Goal: Task Accomplishment & Management: Manage account settings

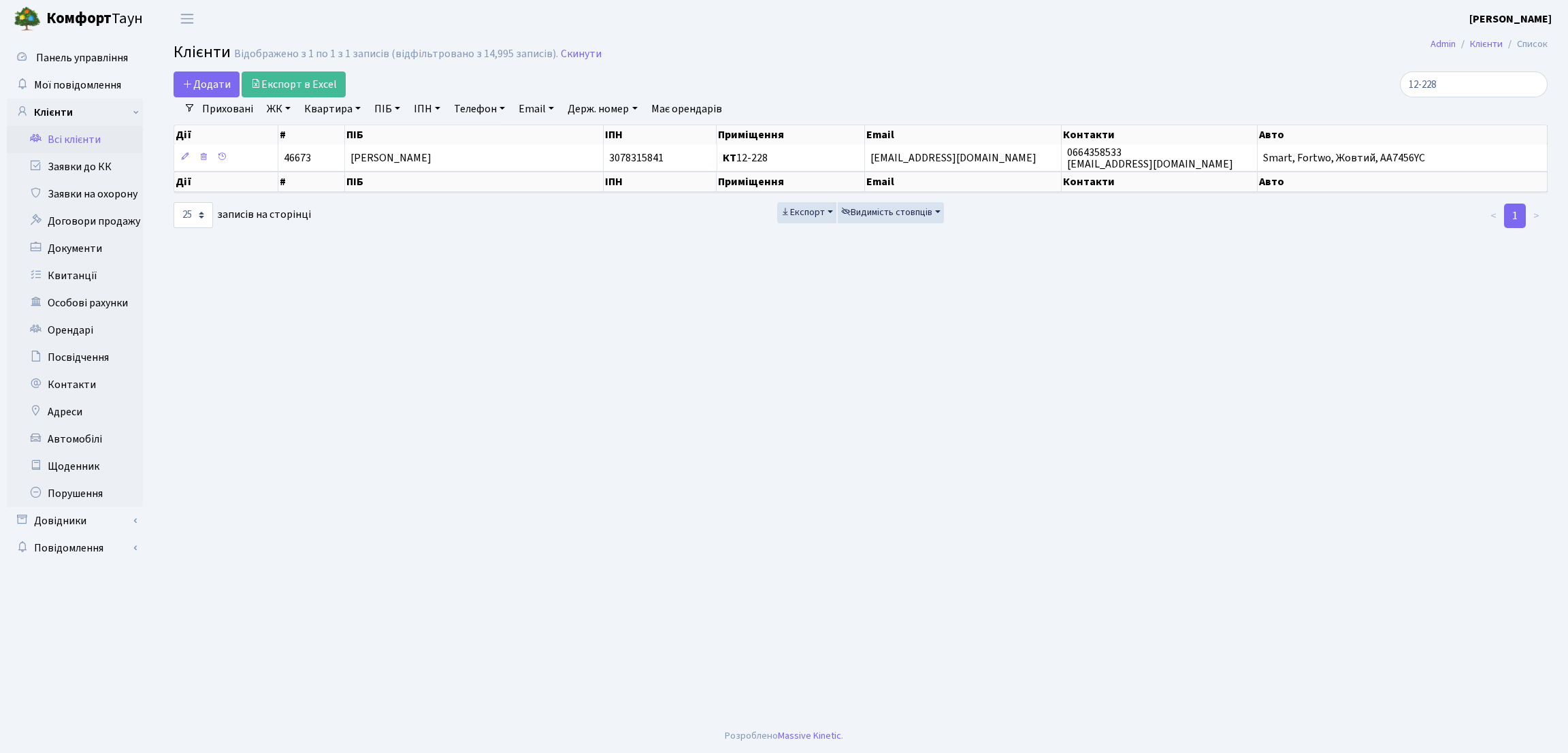
select select "25"
click at [1021, 164] on td "[EMAIL_ADDRESS][DOMAIN_NAME]" at bounding box center [962, 157] width 196 height 26
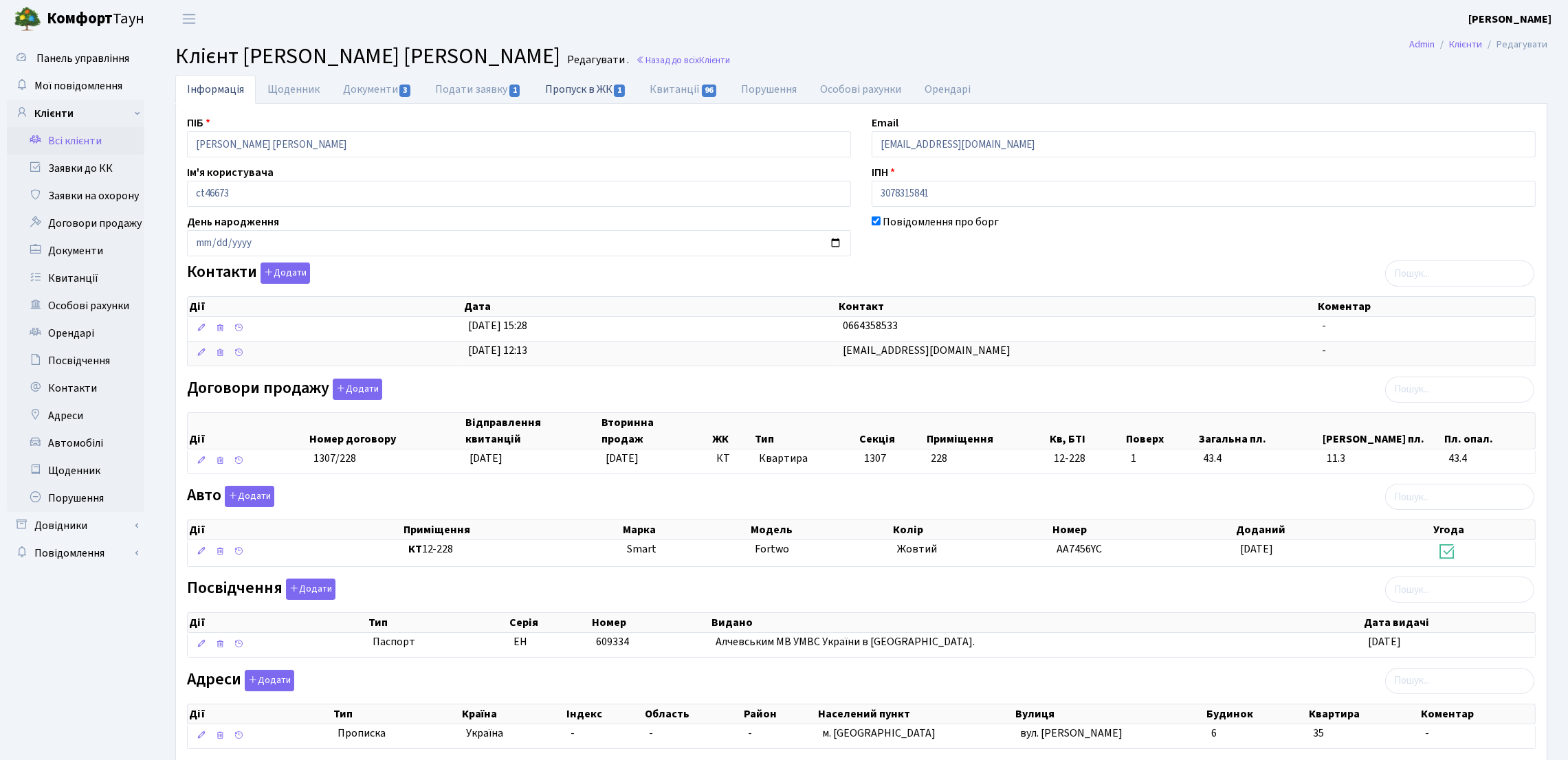
click at [568, 90] on link "Пропуск в ЖК 1" at bounding box center [585, 88] width 104 height 29
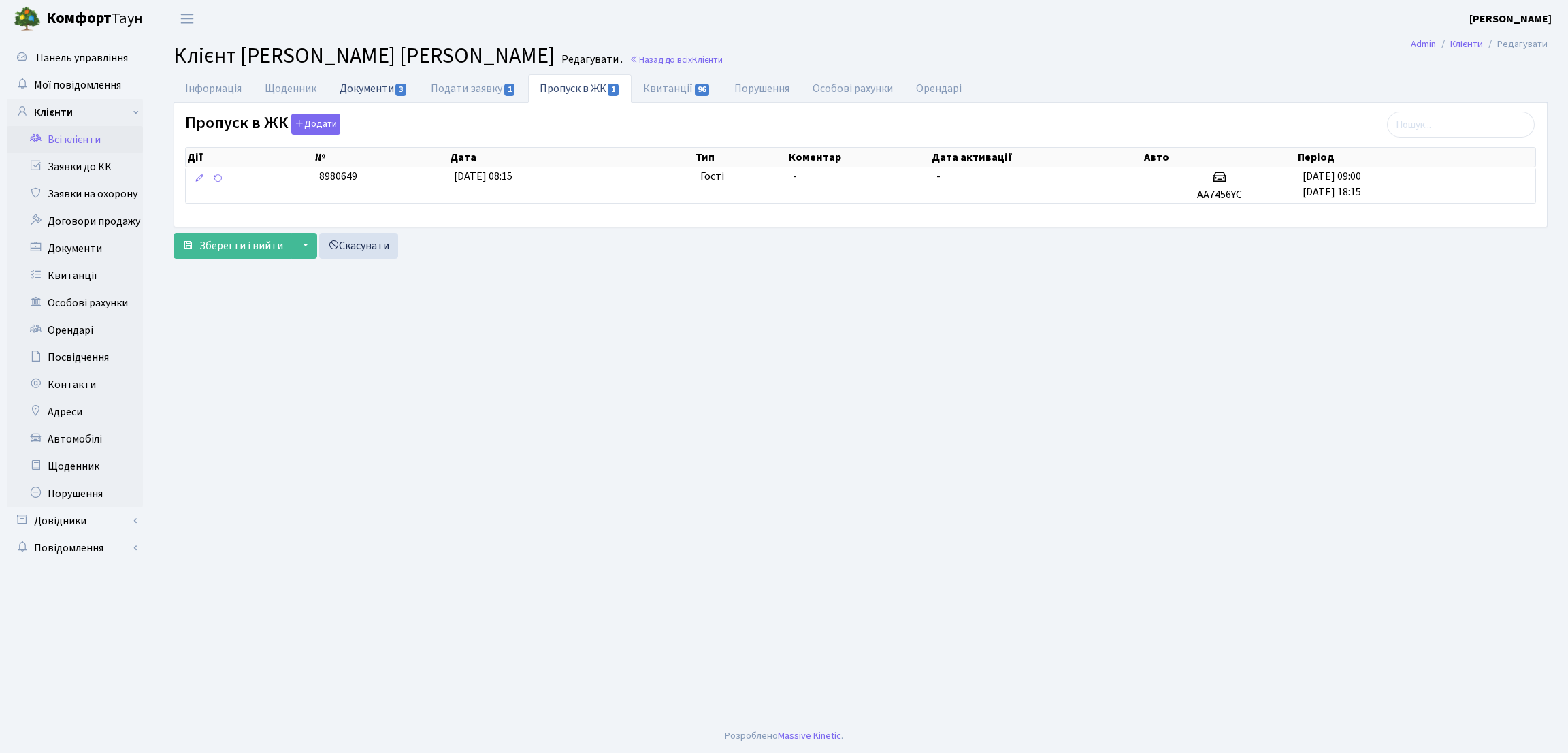
click at [379, 92] on link "Документи 3" at bounding box center [374, 88] width 92 height 28
select select "25"
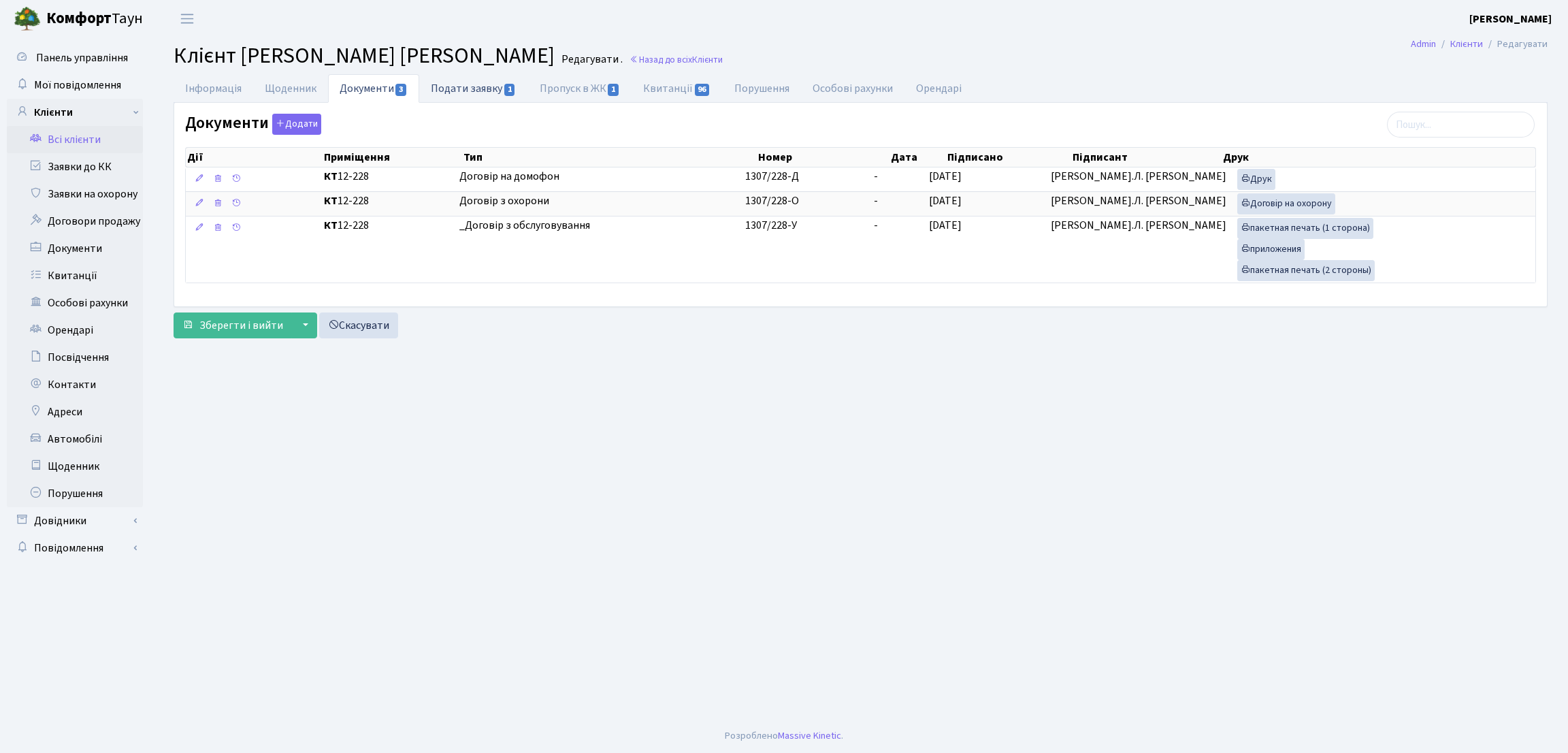
click at [460, 87] on link "Подати заявку 1" at bounding box center [473, 88] width 108 height 28
select select "25"
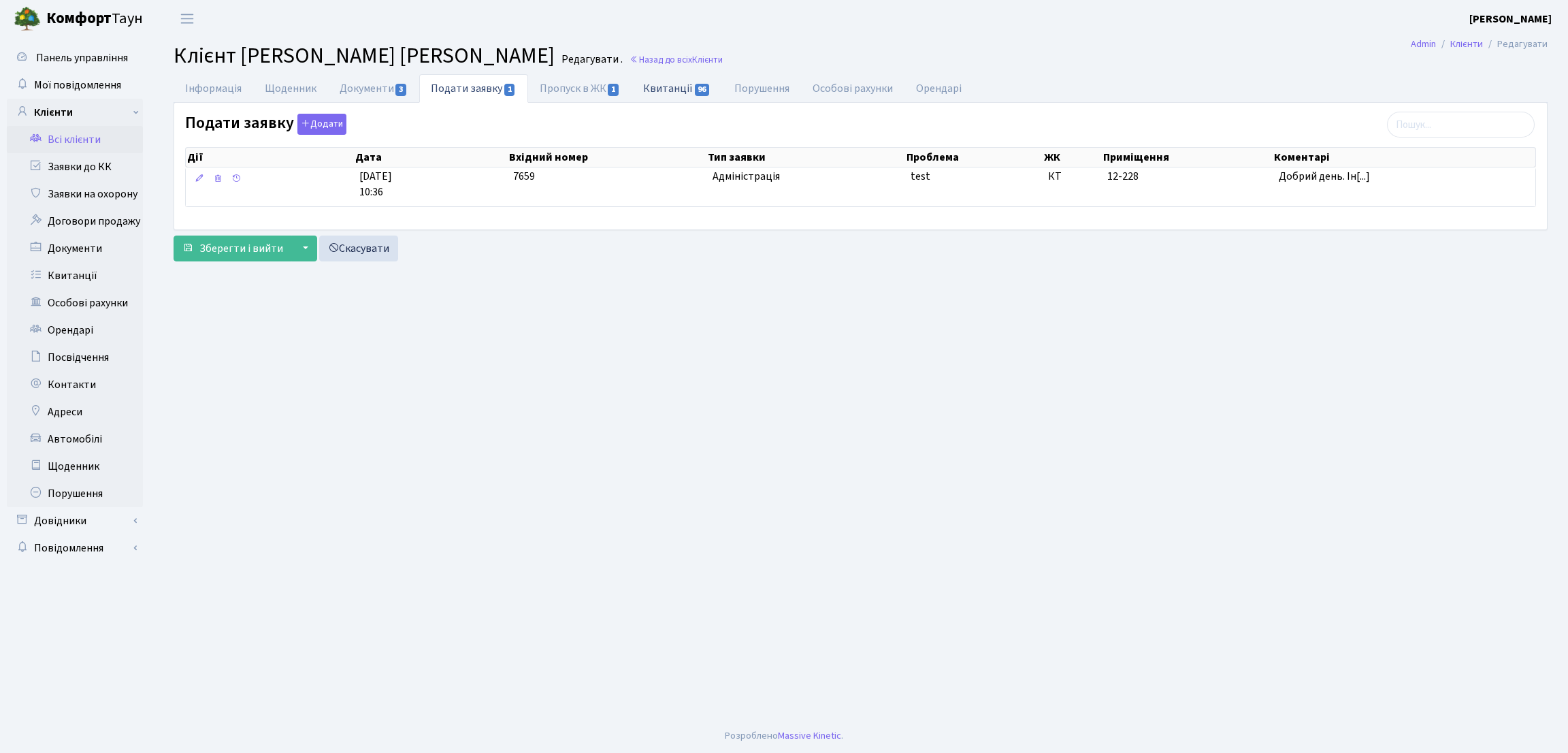
click at [680, 87] on link "Квитанції 96" at bounding box center [677, 88] width 91 height 28
select select "25"
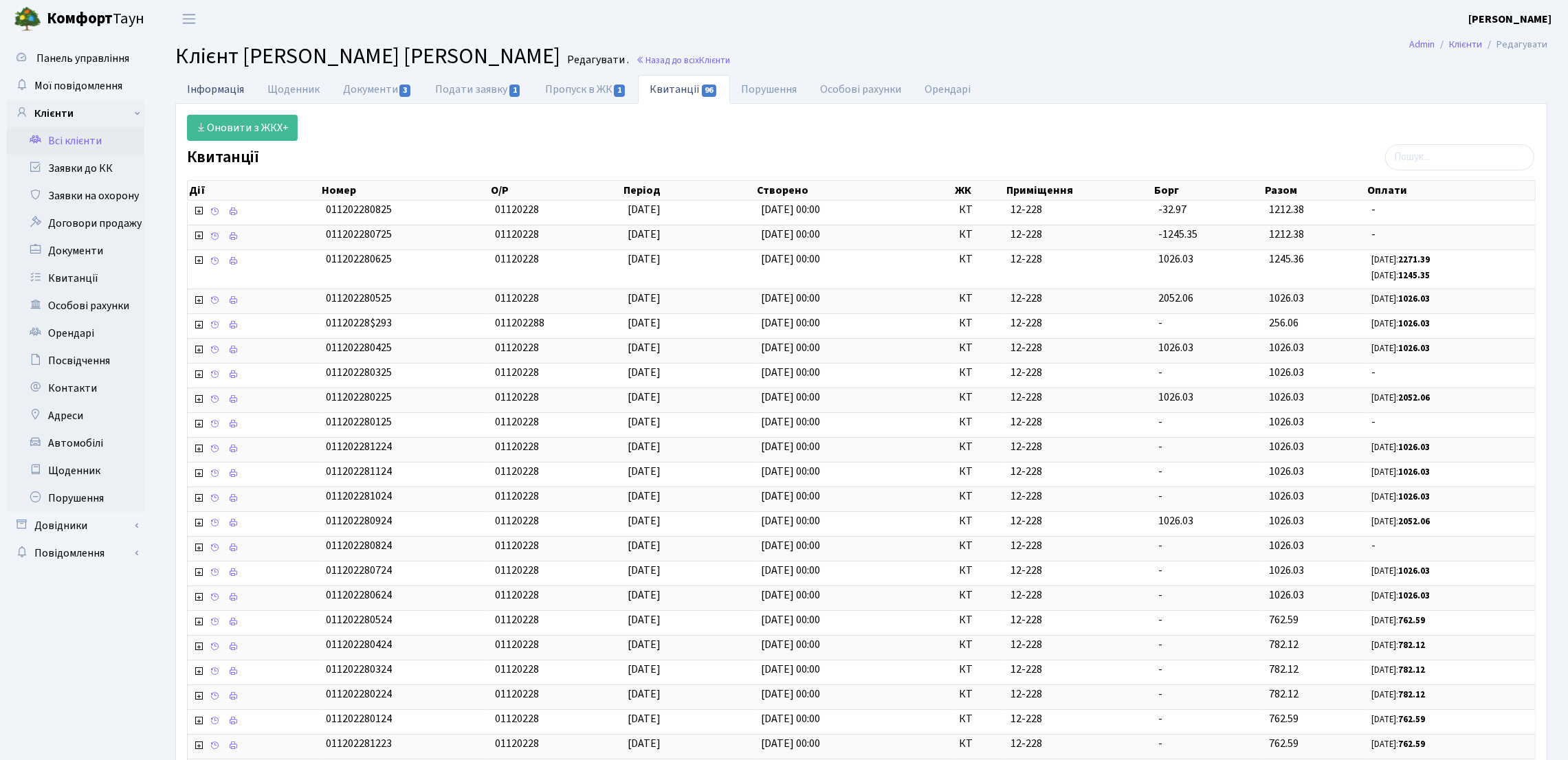
click at [223, 95] on link "Інформація" at bounding box center [215, 88] width 81 height 29
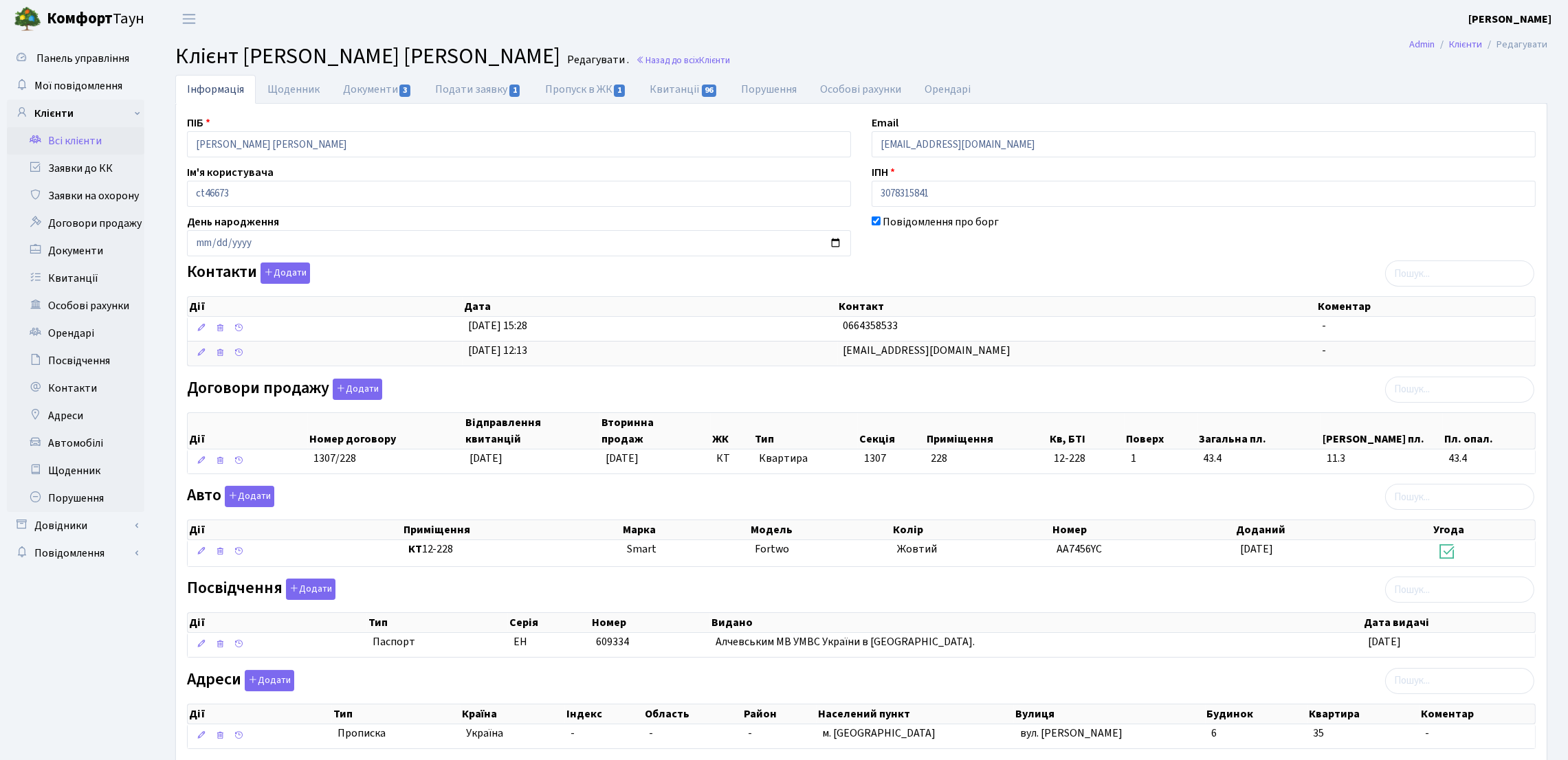
click at [47, 145] on link "Всі клієнти" at bounding box center [76, 141] width 138 height 28
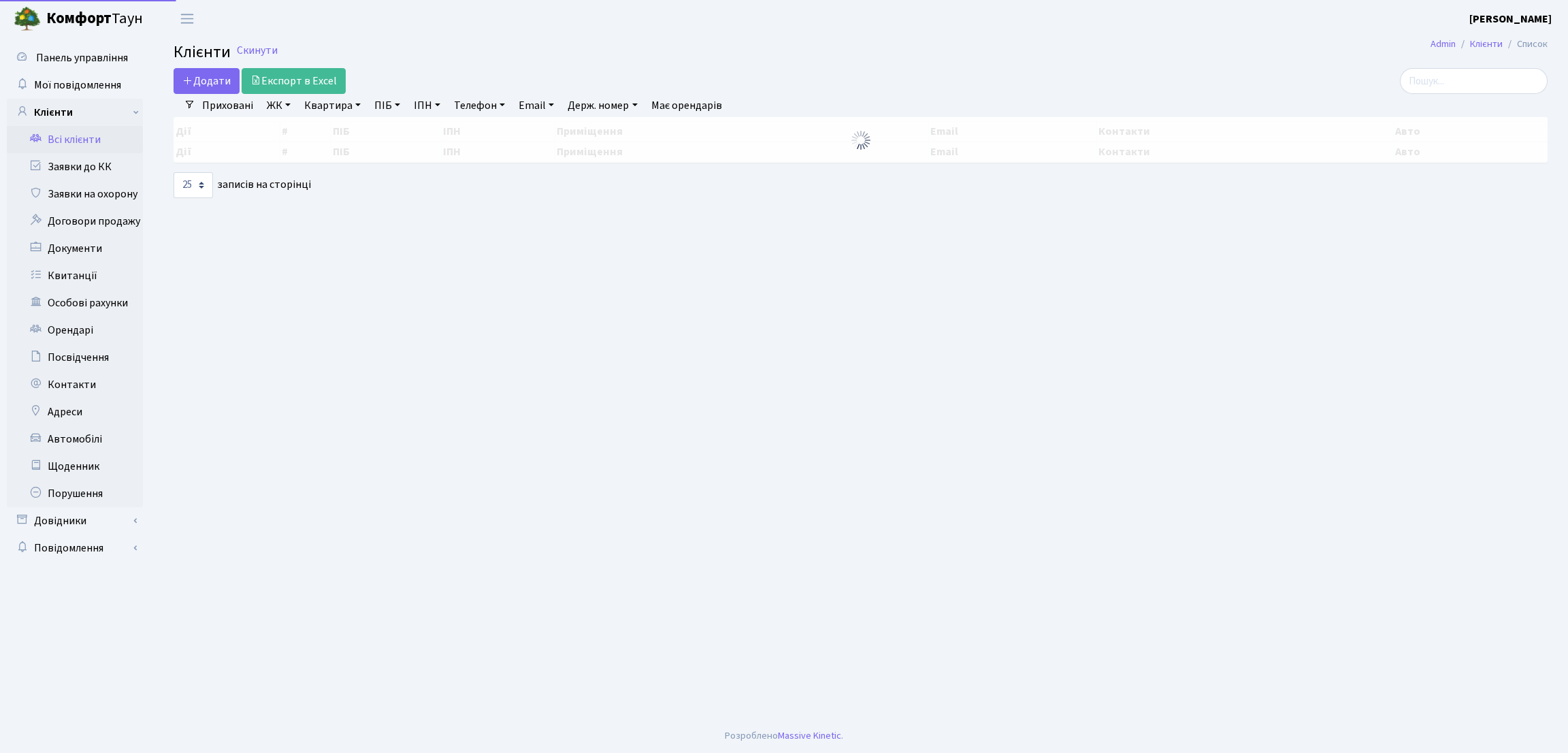
select select "25"
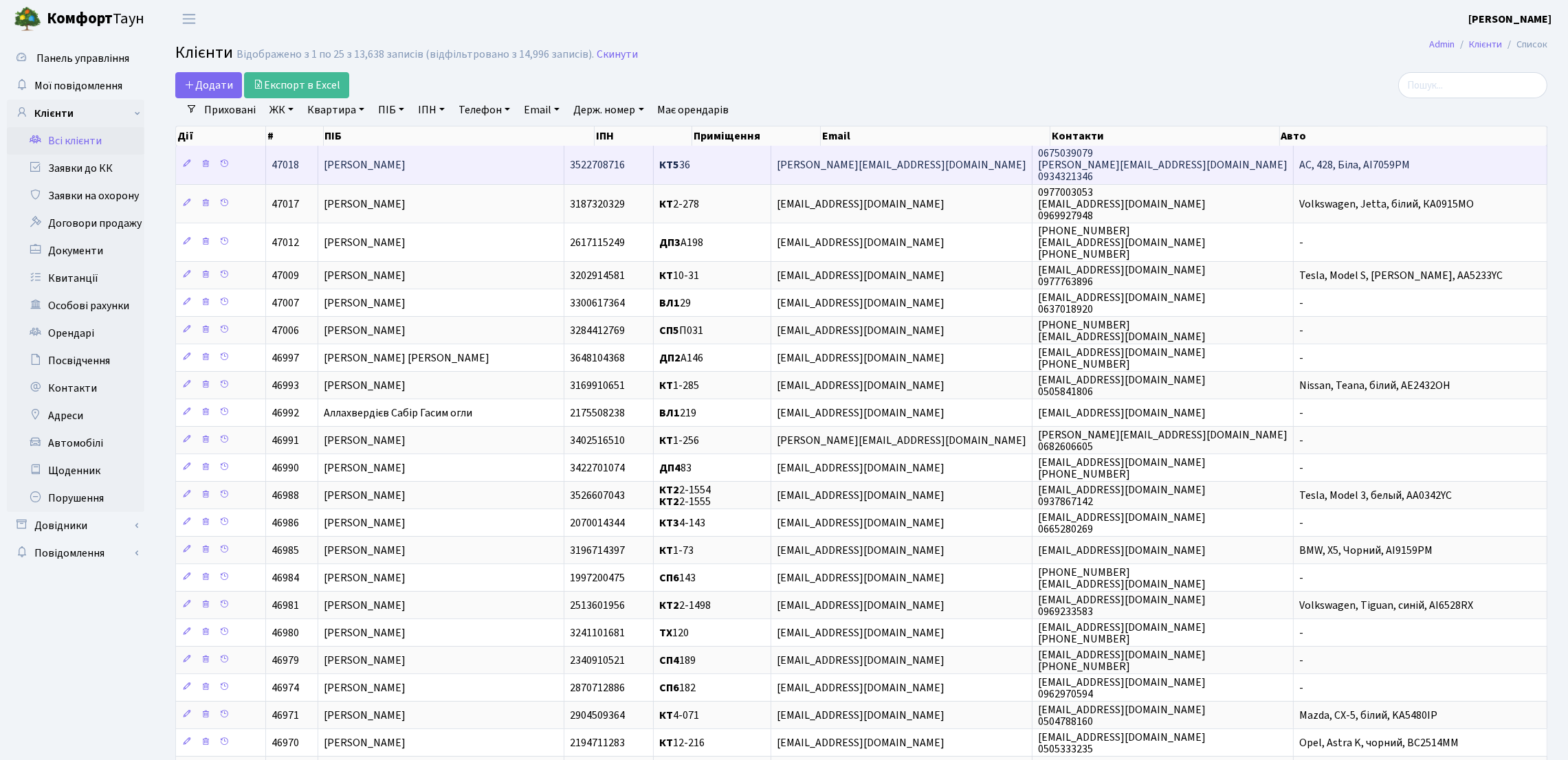
click at [405, 160] on span "Кравченко Владислав Олегович" at bounding box center [364, 164] width 82 height 15
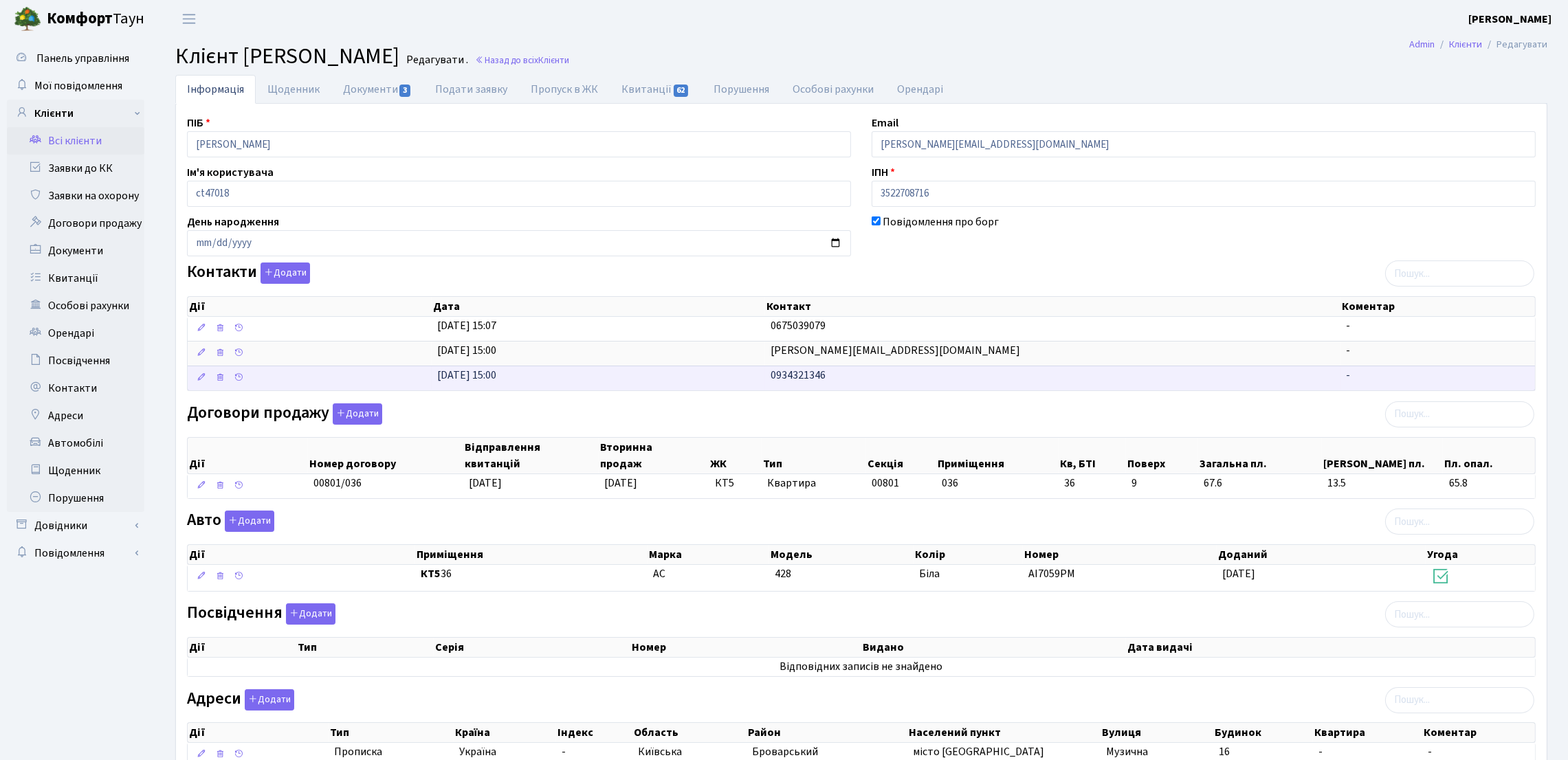
click at [795, 382] on span "0934321346" at bounding box center [798, 375] width 55 height 15
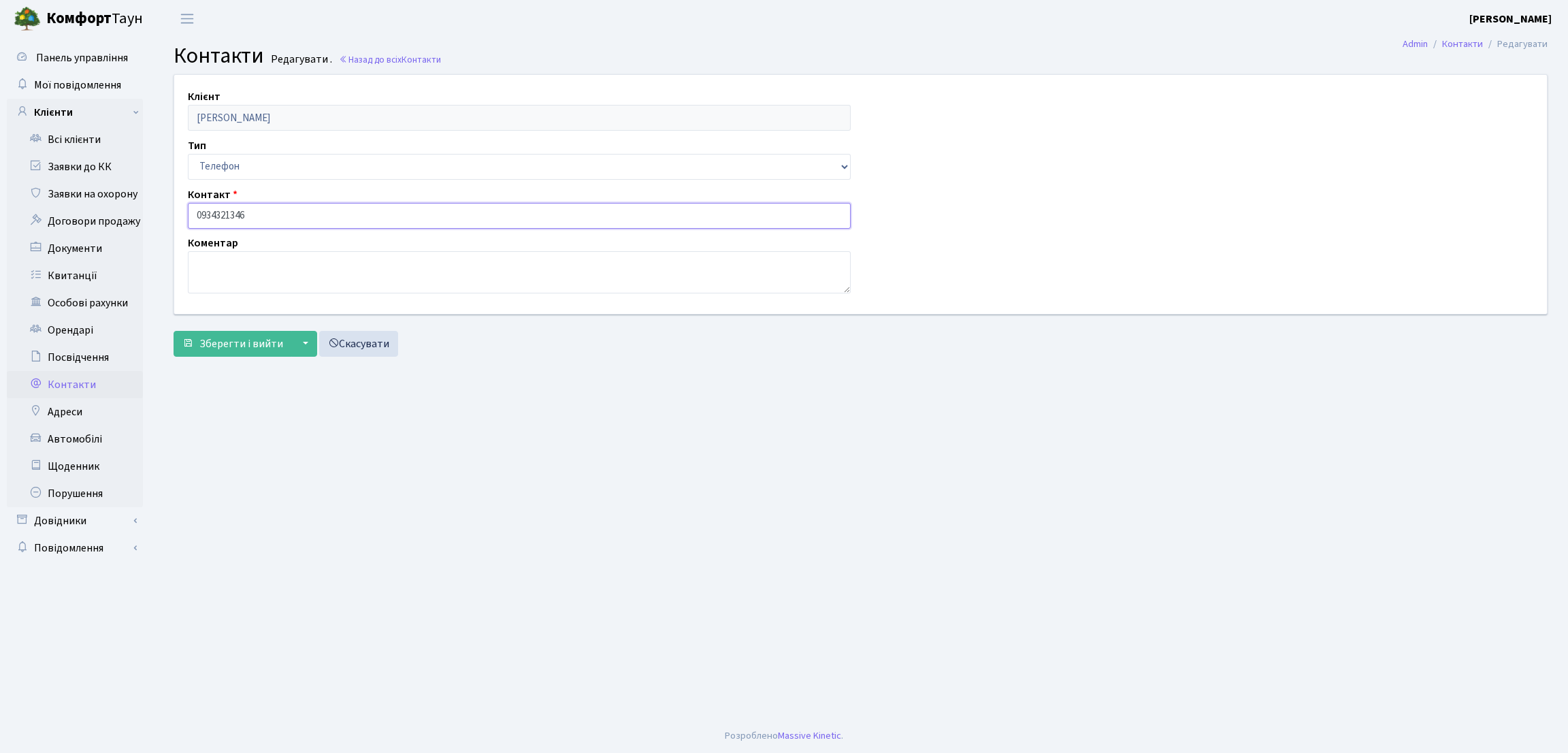
drag, startPoint x: 256, startPoint y: 212, endPoint x: 182, endPoint y: 211, distance: 74.0
click at [179, 210] on div "Контакт 0934321346" at bounding box center [519, 207] width 684 height 42
click at [0, 679] on div "Панель управління Мої повідомлення Клієнти Всі клієнти Заявки до КК" at bounding box center [76, 378] width 153 height 682
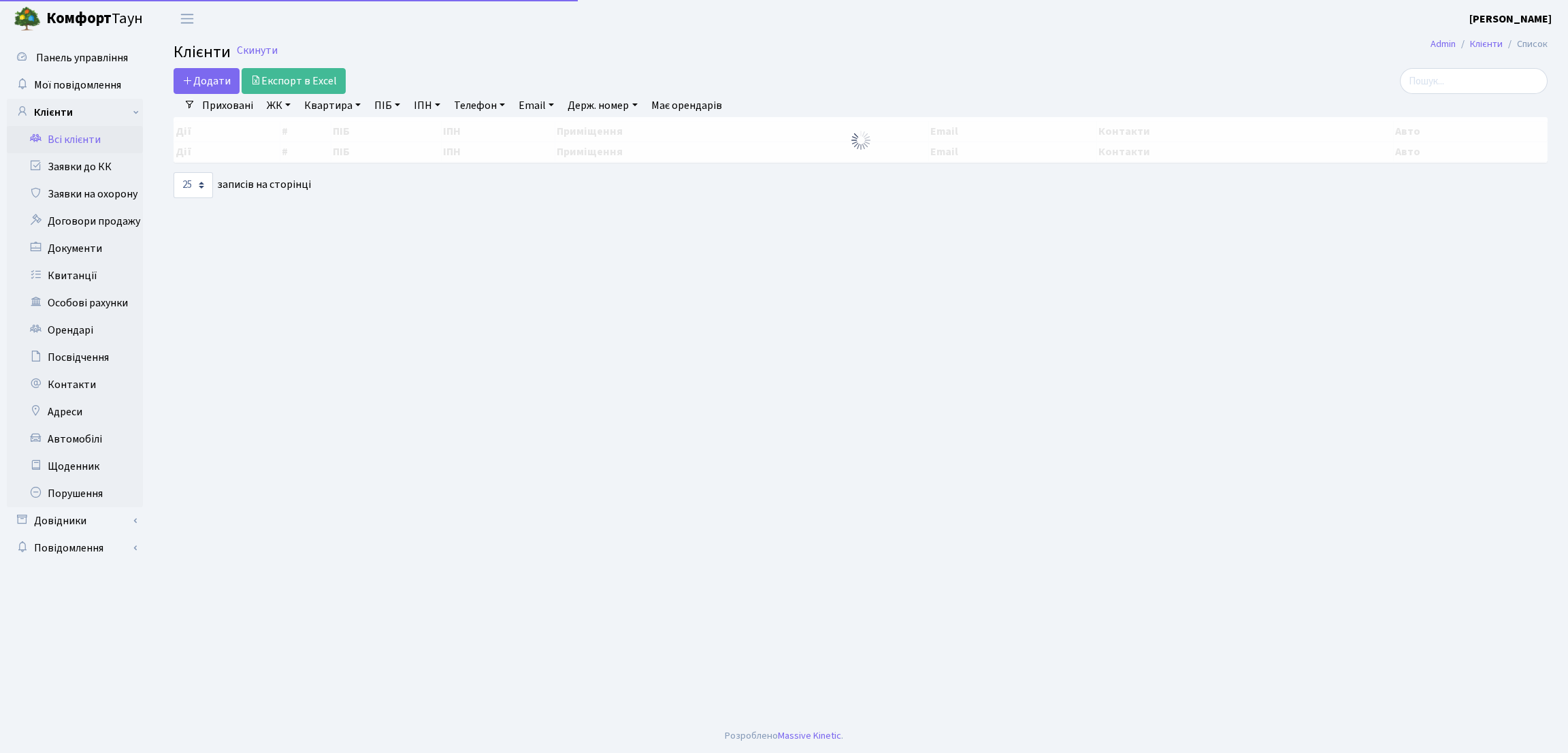
select select "25"
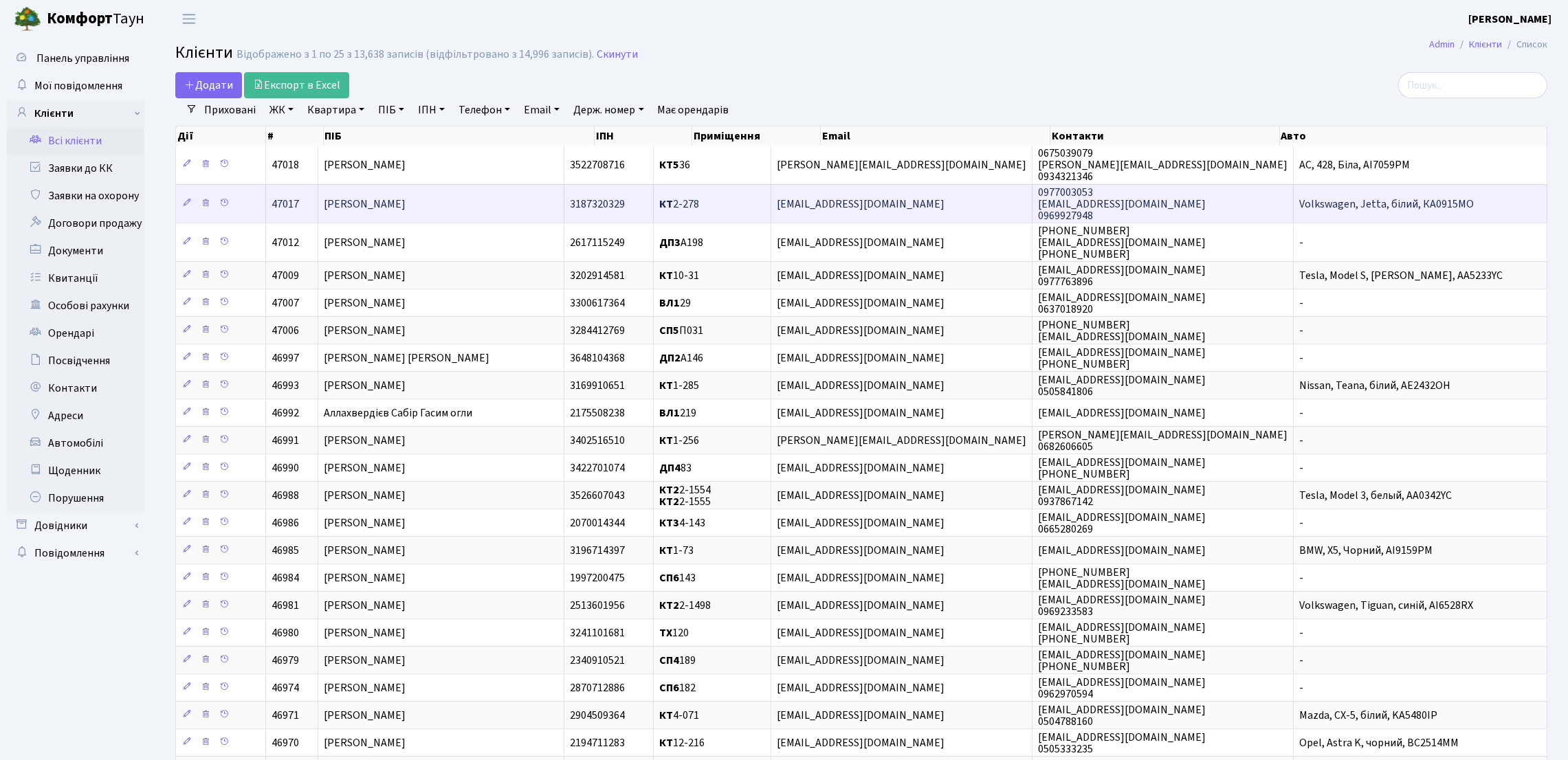
click at [464, 215] on td "[PERSON_NAME]" at bounding box center [442, 203] width 246 height 38
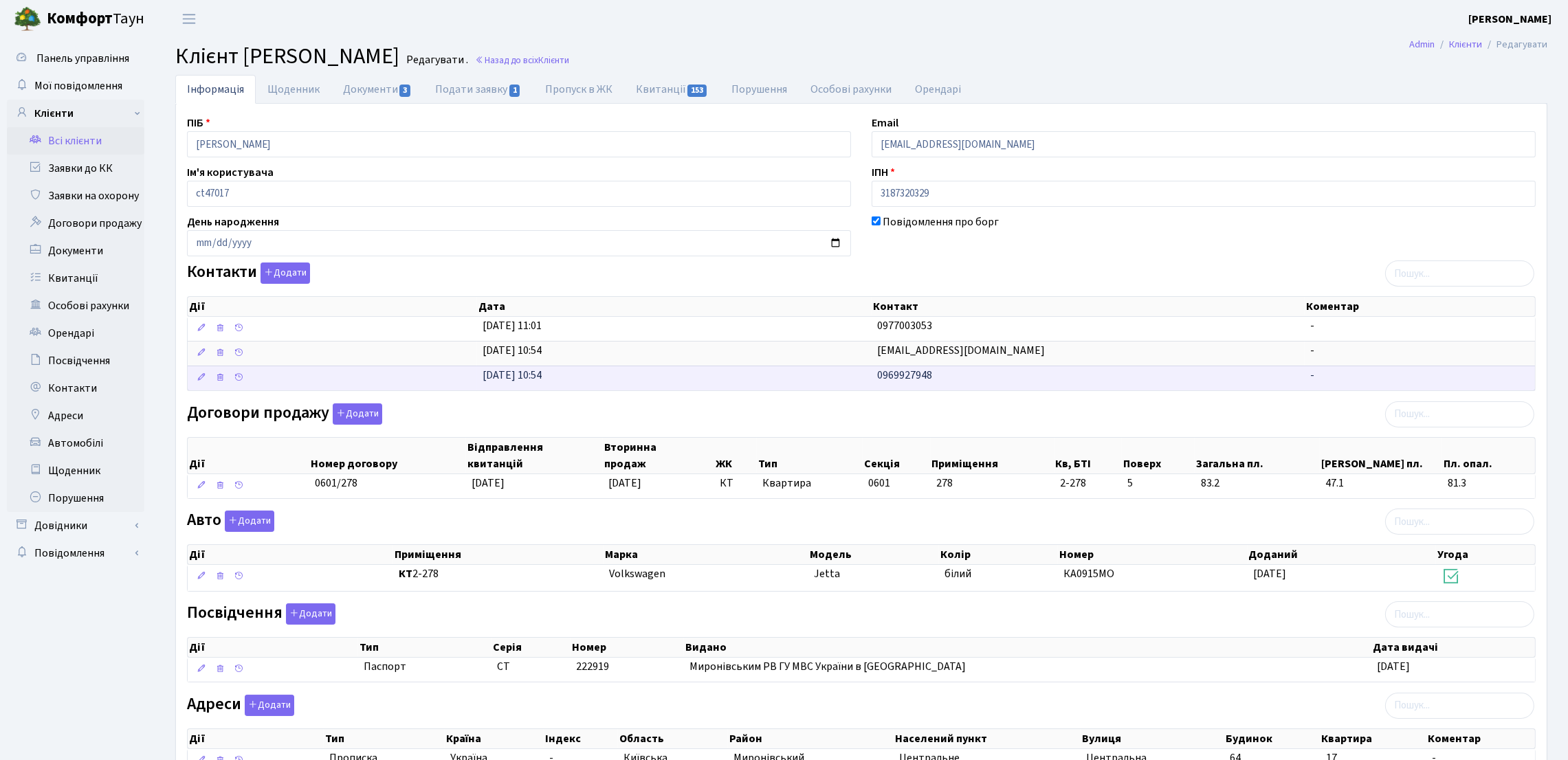
click at [898, 381] on span "0969927948" at bounding box center [906, 375] width 55 height 15
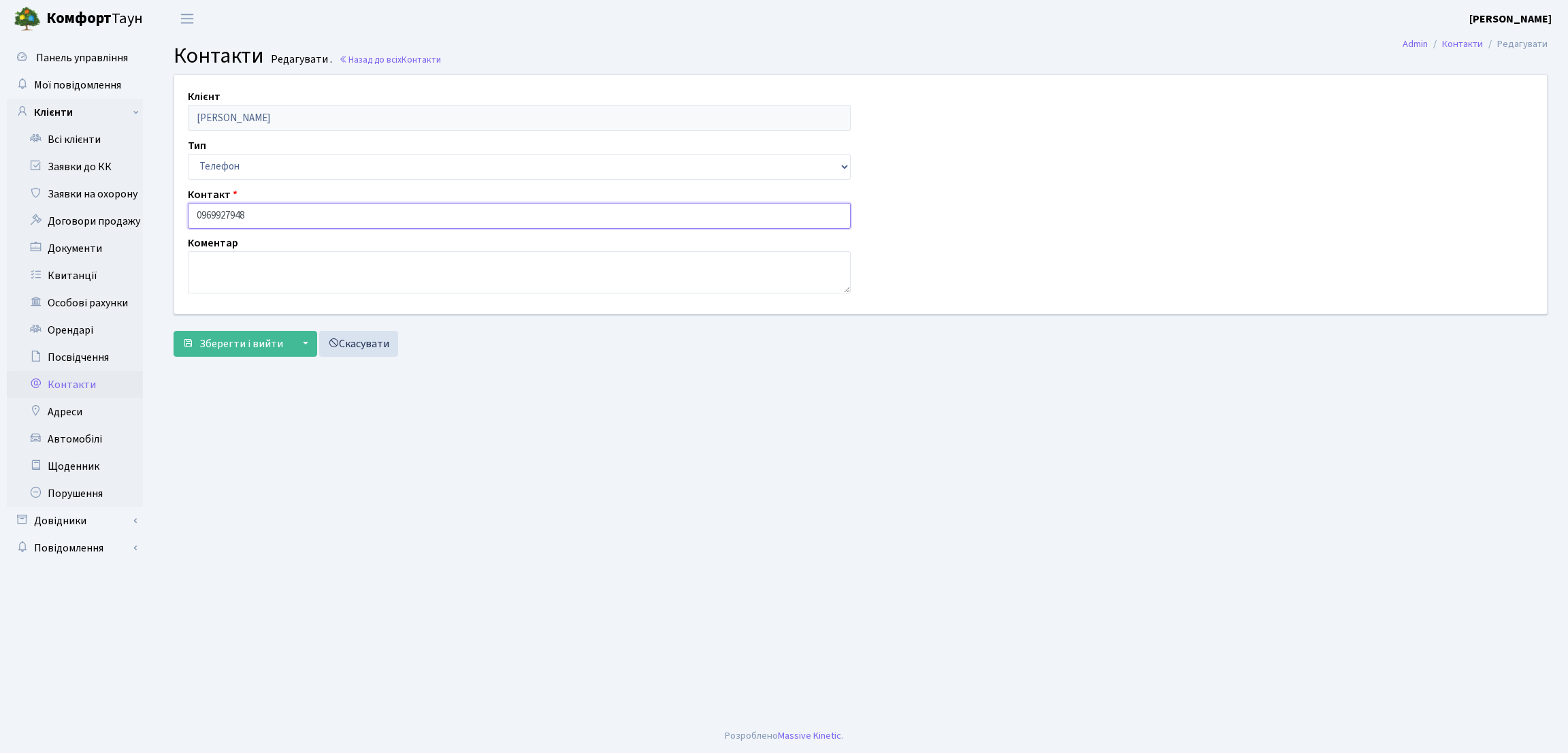
drag, startPoint x: 330, startPoint y: 210, endPoint x: 164, endPoint y: 218, distance: 166.2
click at [164, 218] on div "Клієнт [PERSON_NAME] Тип Email Телефон Контакт 0969927948 Коментар" at bounding box center [860, 194] width 1394 height 239
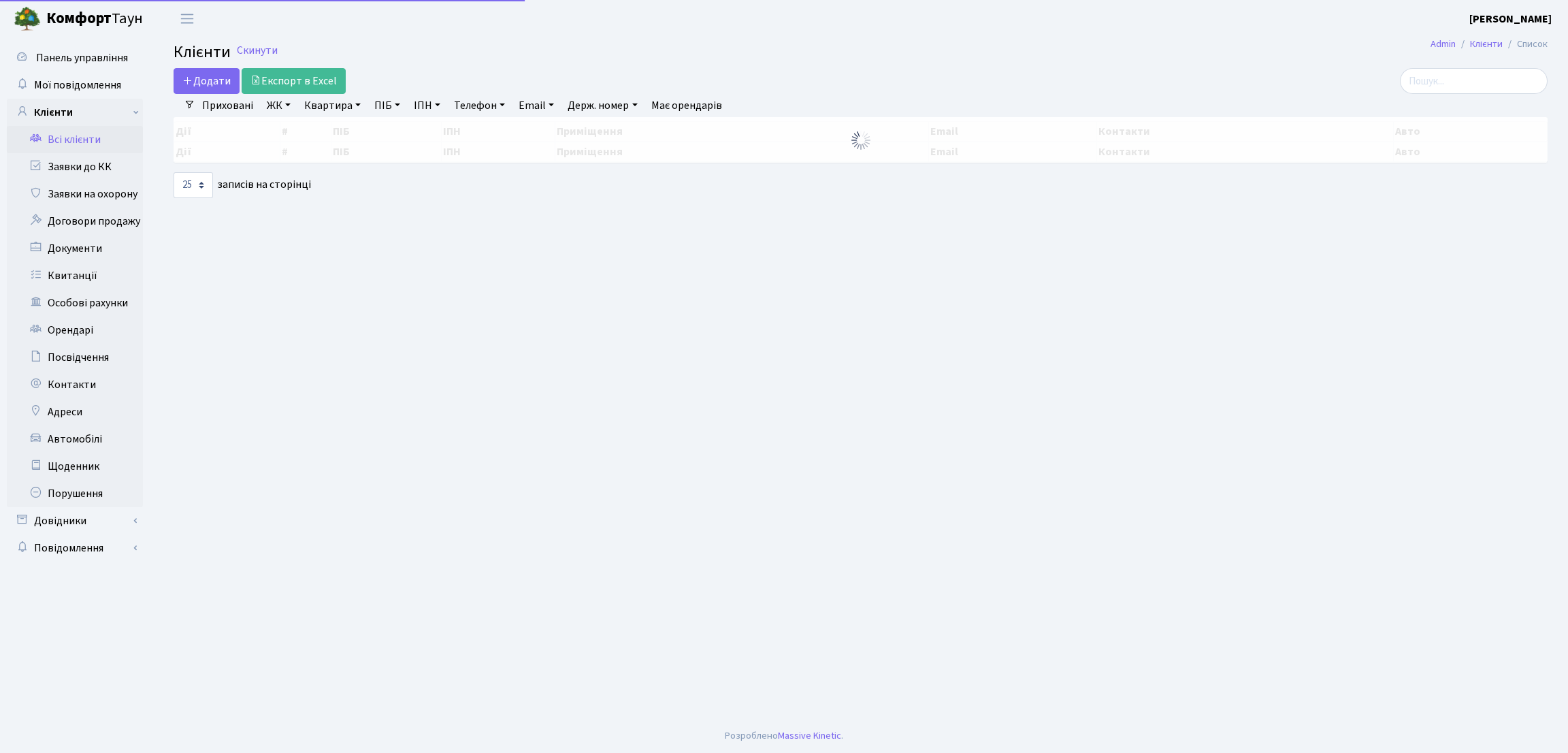
select select "25"
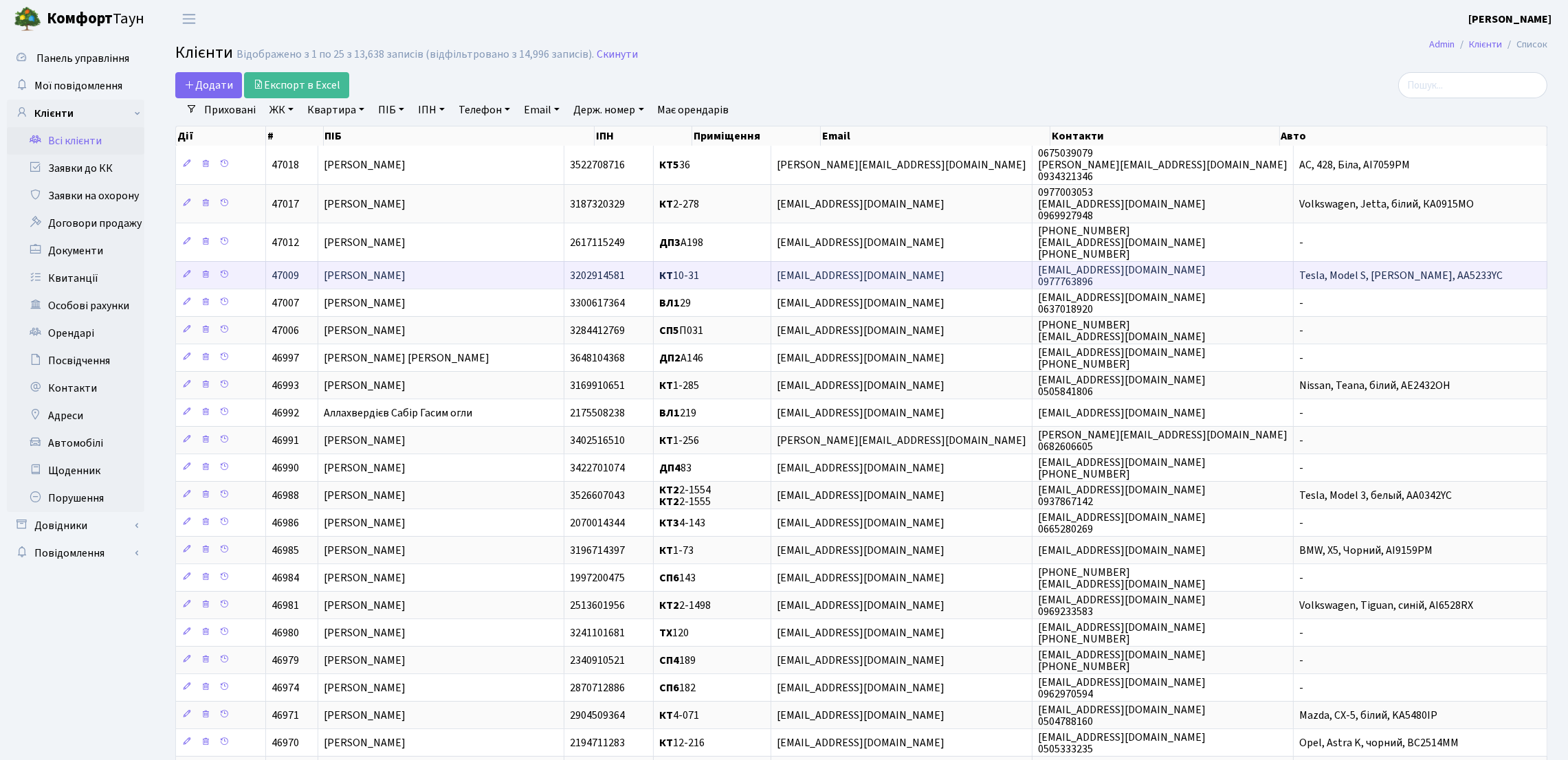
click at [469, 284] on td "[PERSON_NAME]" at bounding box center [442, 275] width 246 height 28
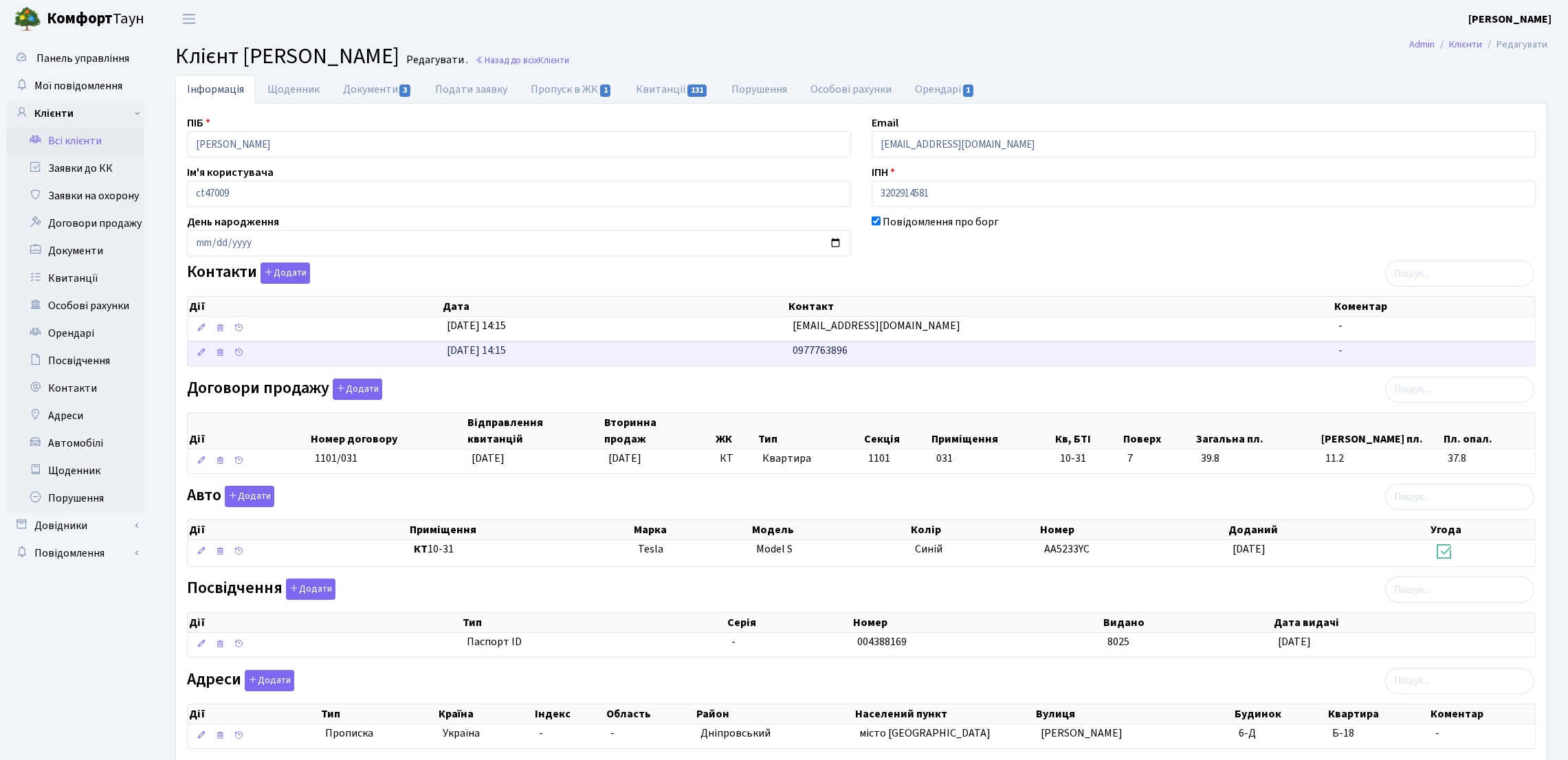
click at [831, 342] on td "0977763896" at bounding box center [1060, 353] width 546 height 25
click at [921, 88] on link "Орендарі 1" at bounding box center [944, 88] width 84 height 29
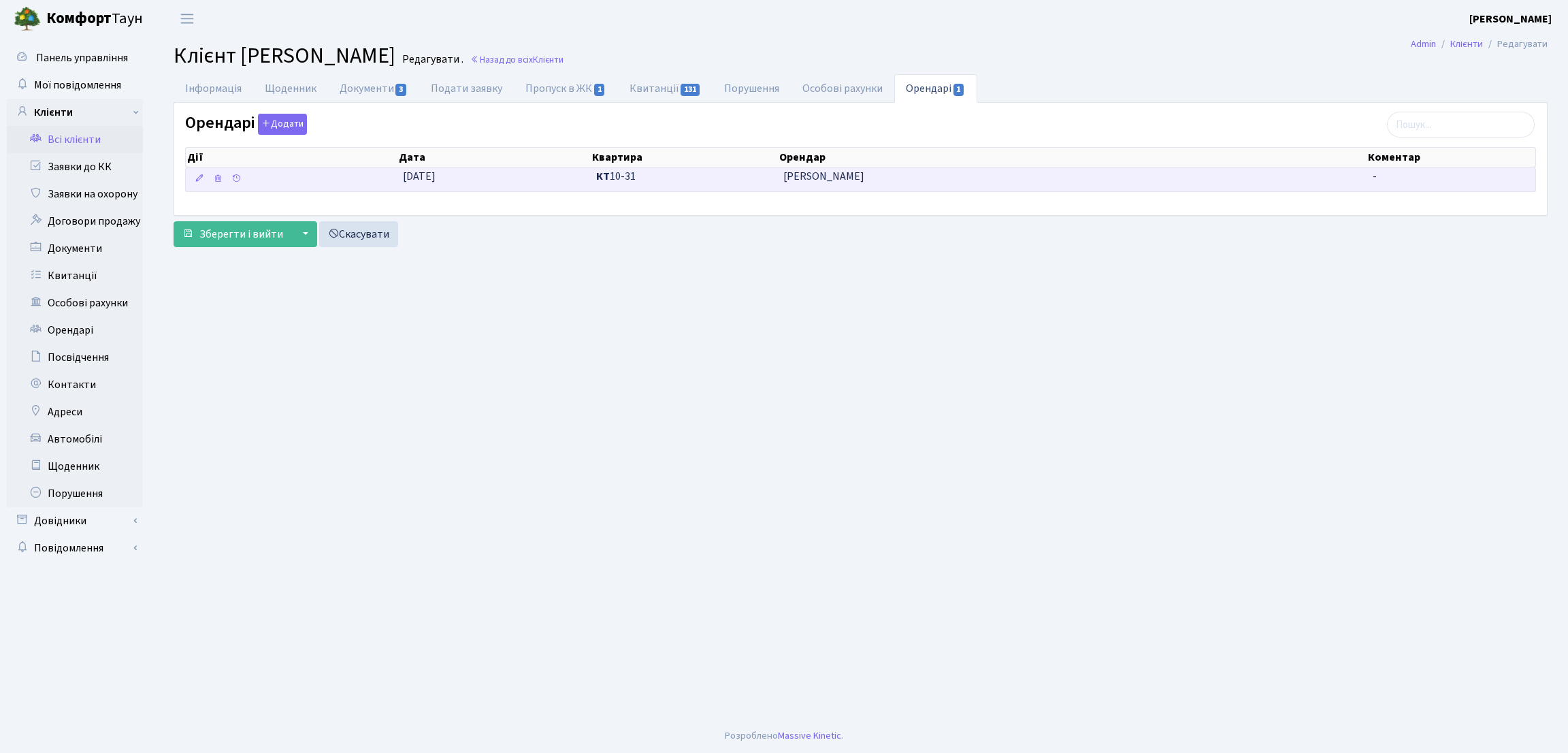
click at [765, 180] on span "КТ 10-31" at bounding box center [684, 176] width 175 height 16
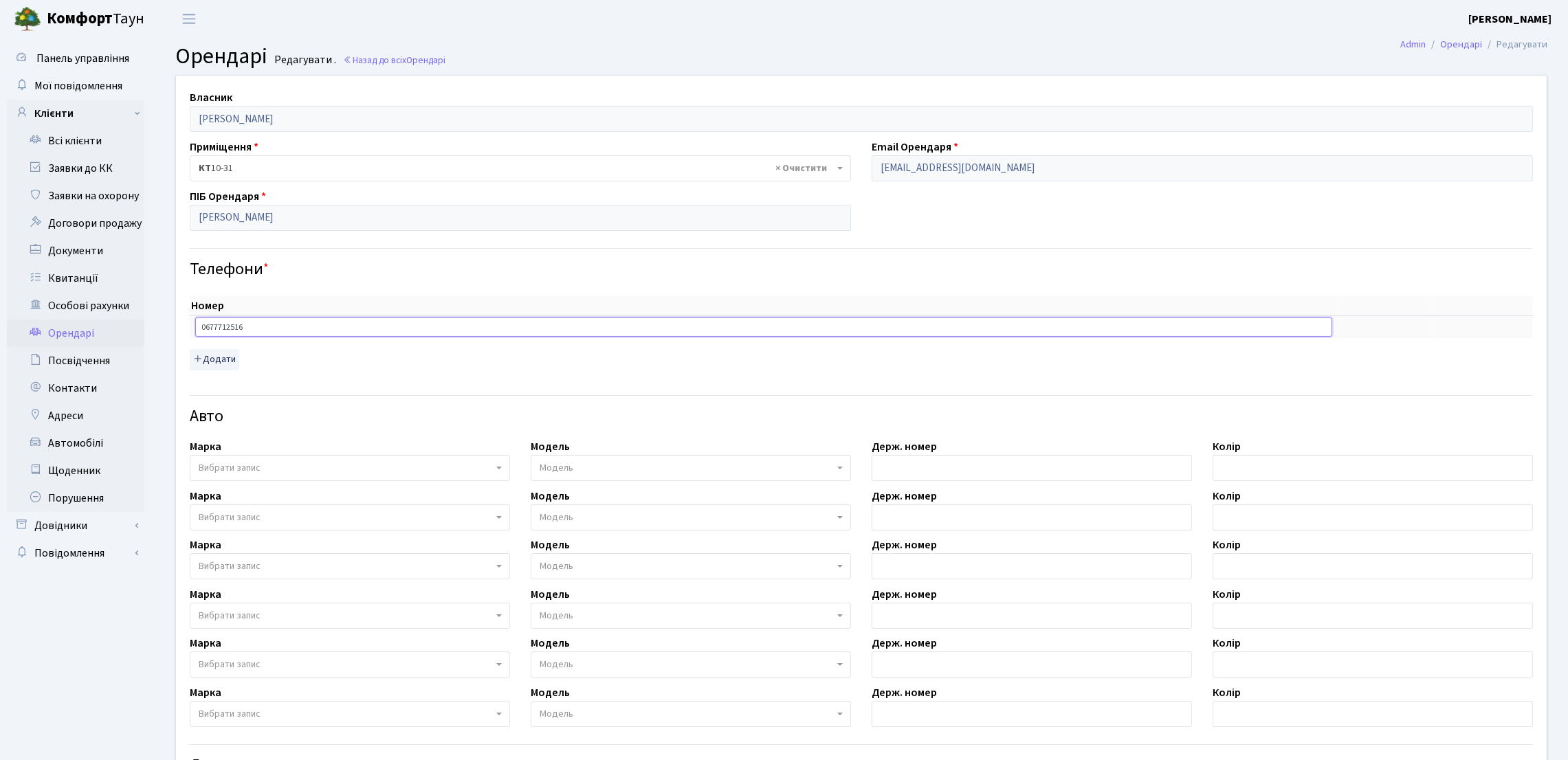
drag, startPoint x: 323, startPoint y: 327, endPoint x: 170, endPoint y: 326, distance: 153.0
click at [170, 326] on div "Власник Фірсова Ольга Сергіївна Приміщення - <b>КТ</b>&nbsp;&nbsp;&nbsp;&nbsp;1…" at bounding box center [861, 483] width 1392 height 815
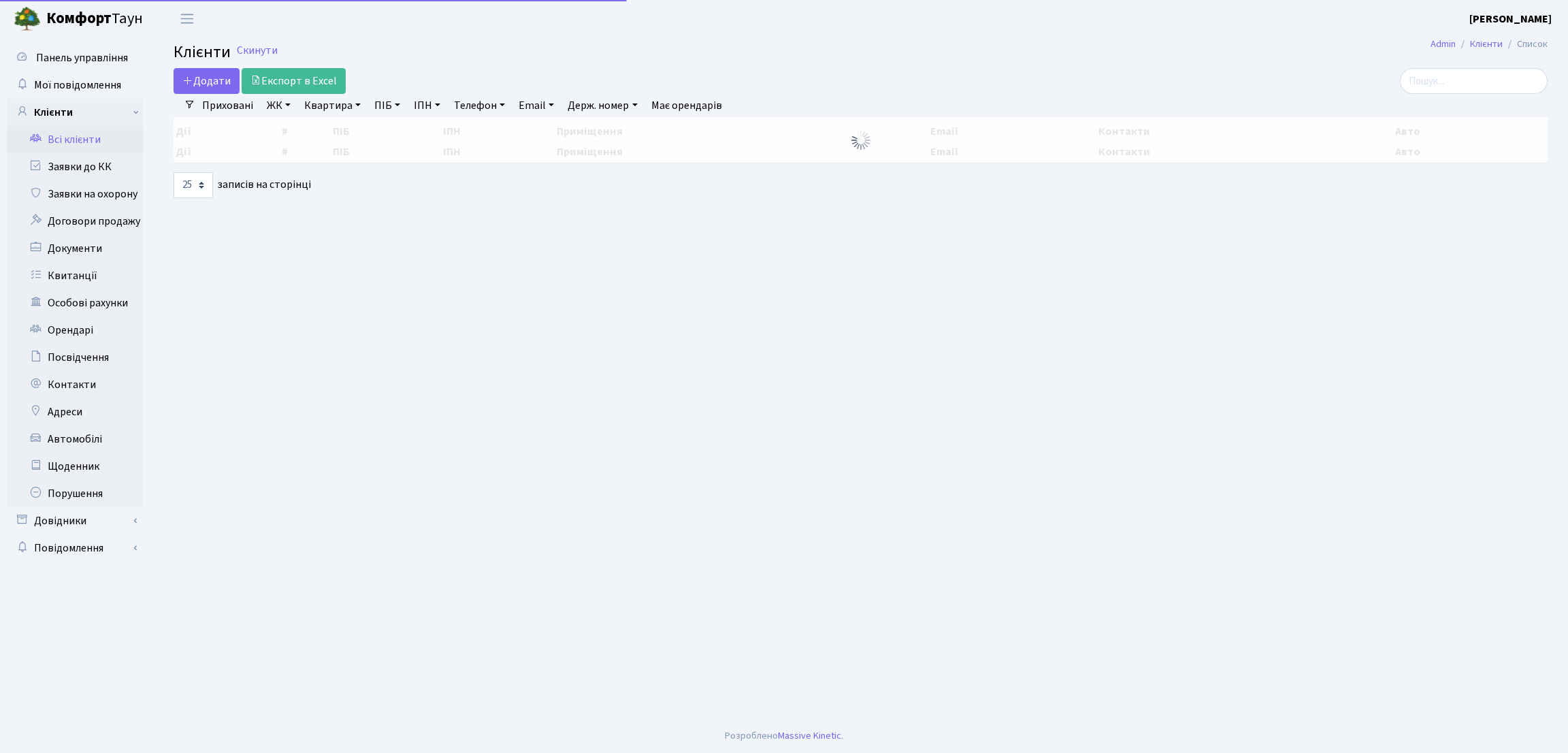
select select "25"
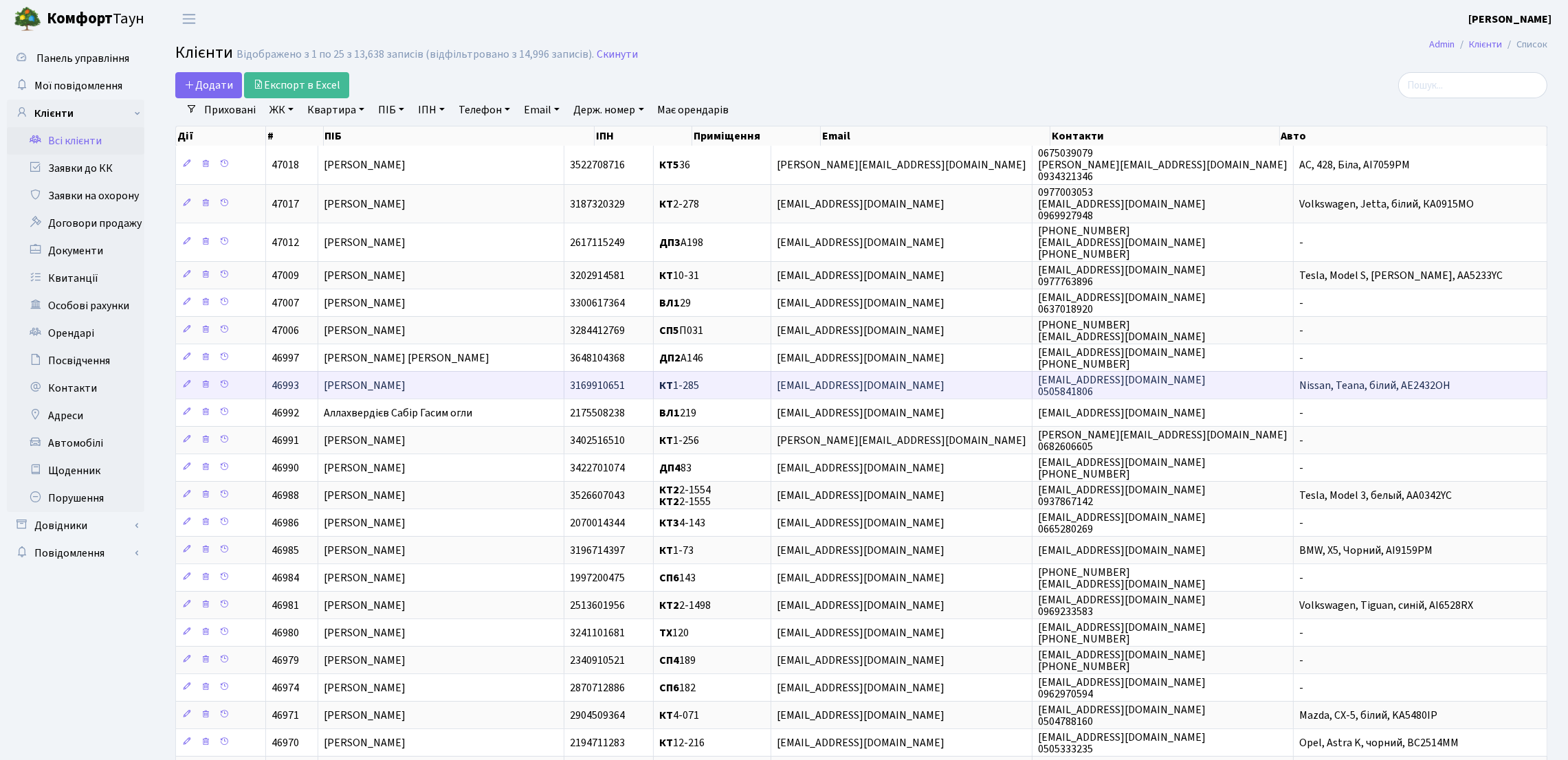
click at [479, 384] on td "[PERSON_NAME]" at bounding box center [442, 384] width 246 height 28
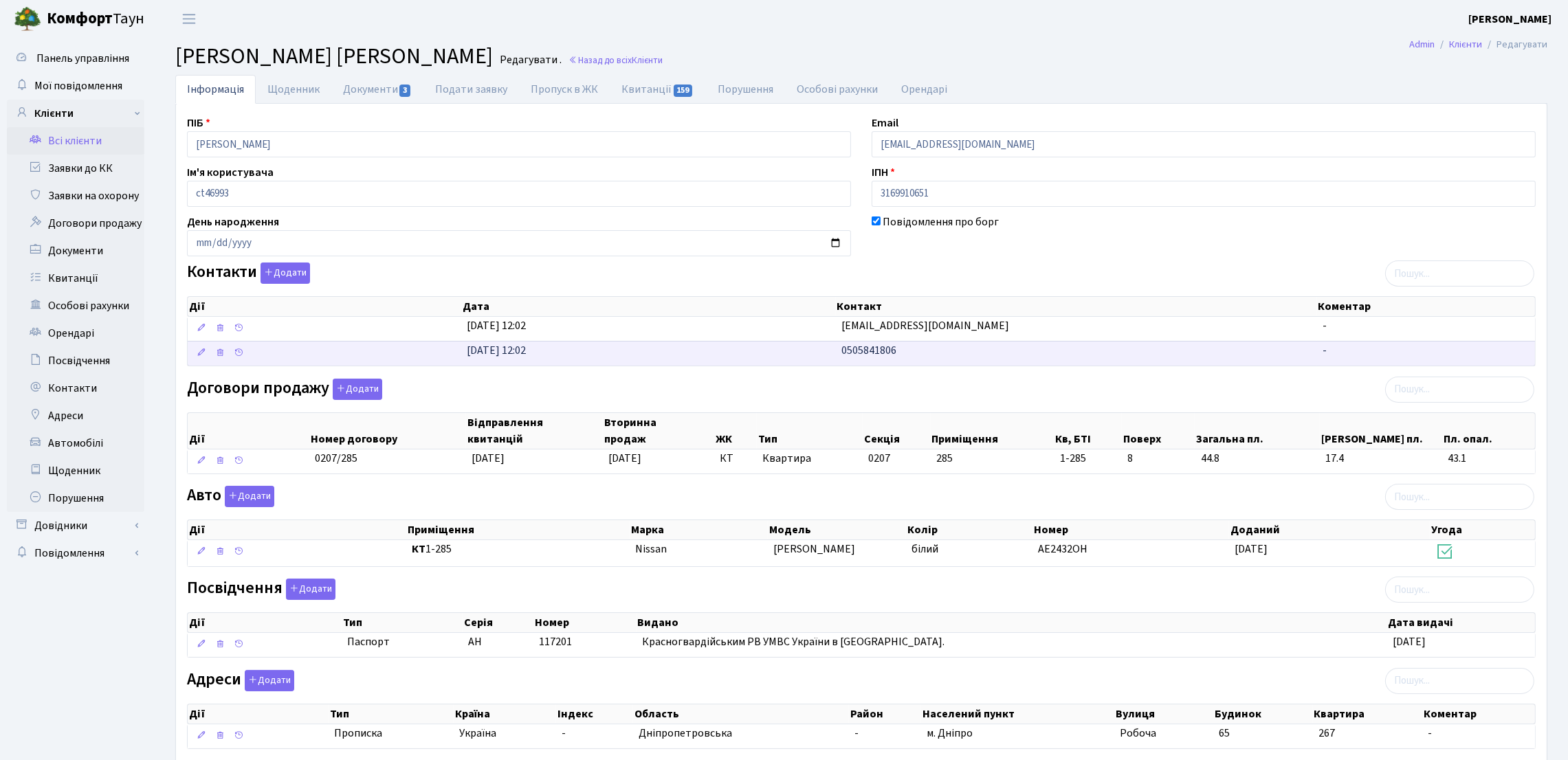
click at [870, 353] on span "0505841806" at bounding box center [869, 350] width 55 height 15
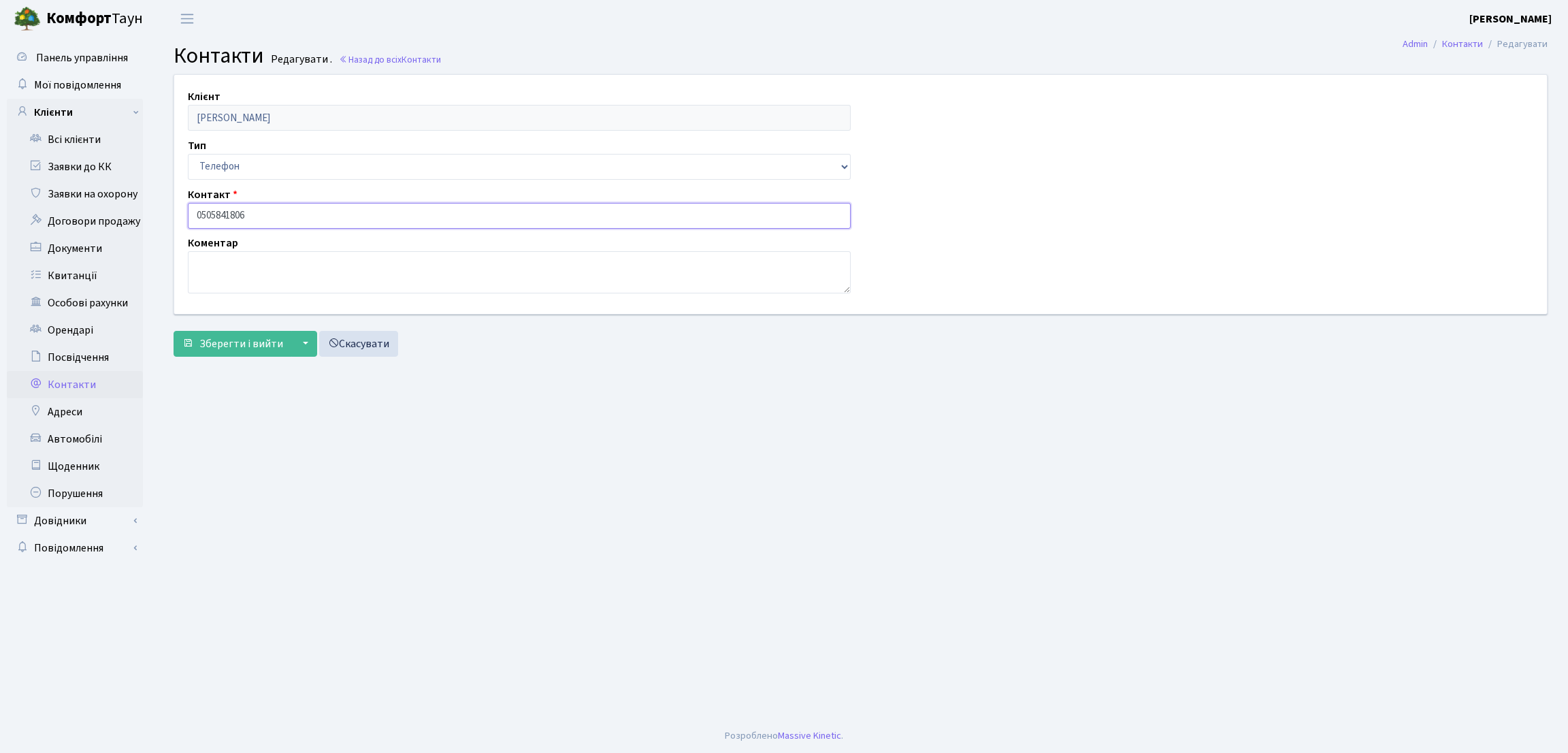
drag, startPoint x: 263, startPoint y: 225, endPoint x: 179, endPoint y: 211, distance: 85.2
click at [182, 212] on div "Контакт 0505841806" at bounding box center [519, 207] width 684 height 42
click at [202, 479] on main "Admin Контакти Редагувати Контакти Редагувати . Назад до всіх Контакти Клієнт І…" at bounding box center [860, 378] width 1415 height 682
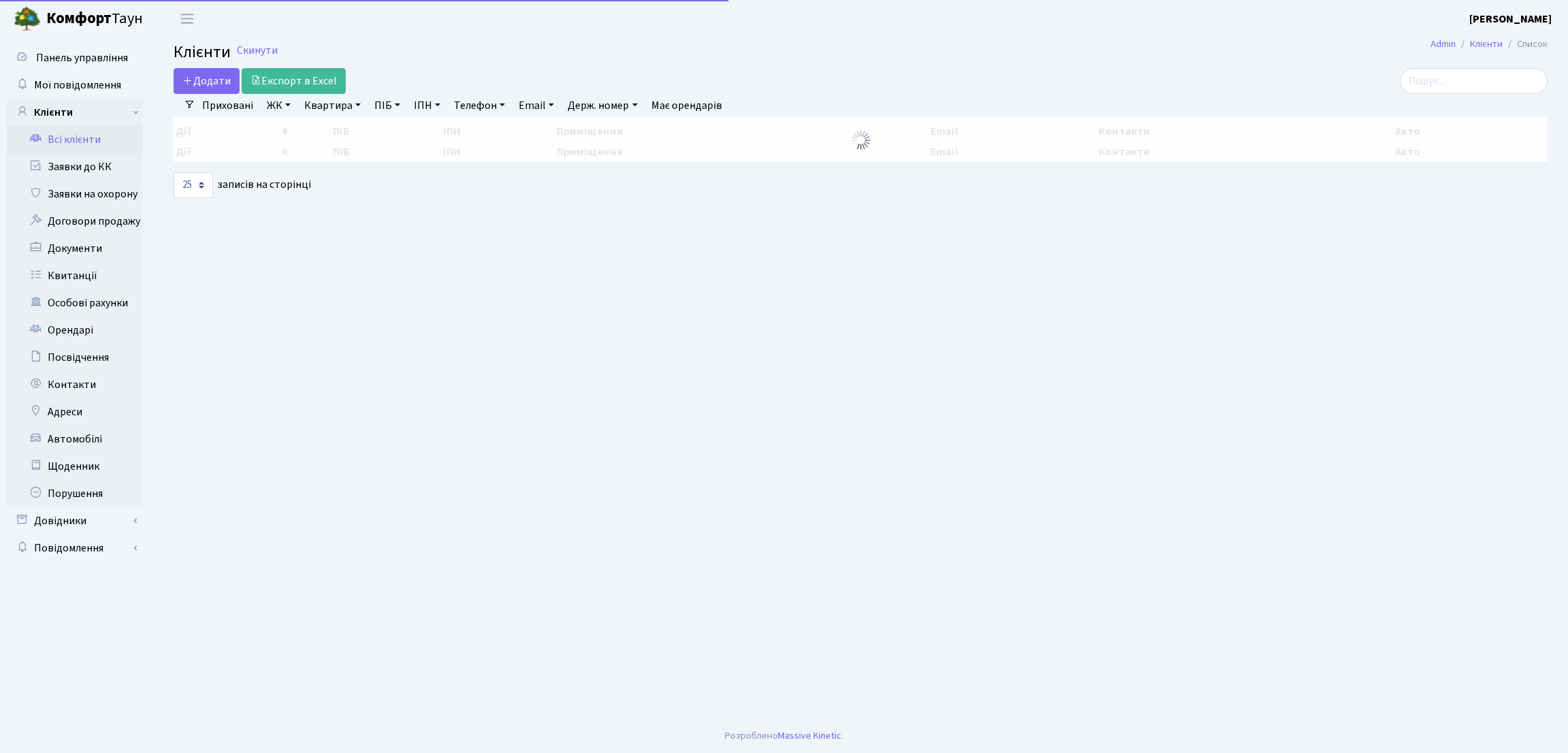
select select "25"
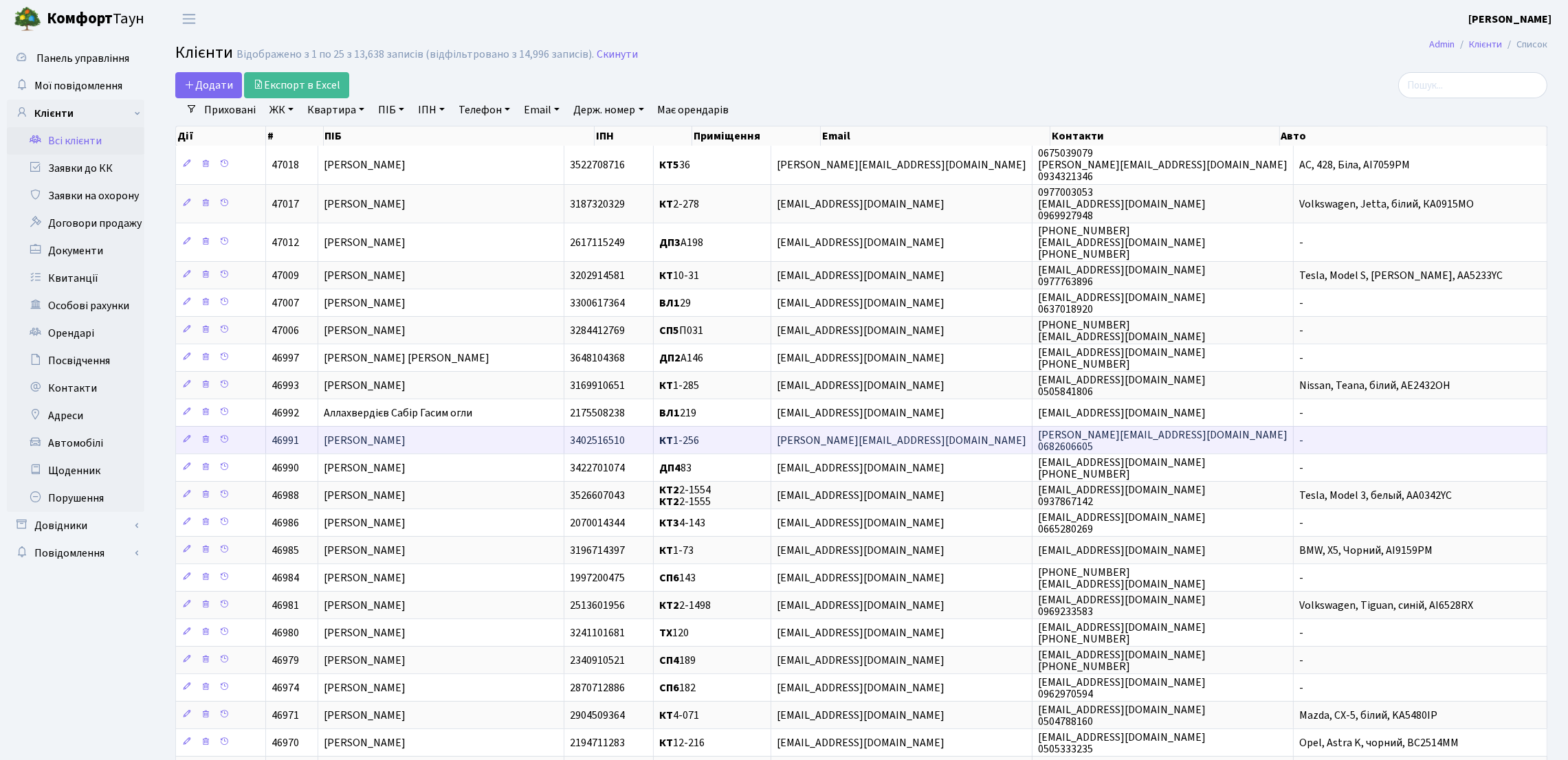
click at [514, 446] on td "[PERSON_NAME]" at bounding box center [442, 439] width 246 height 28
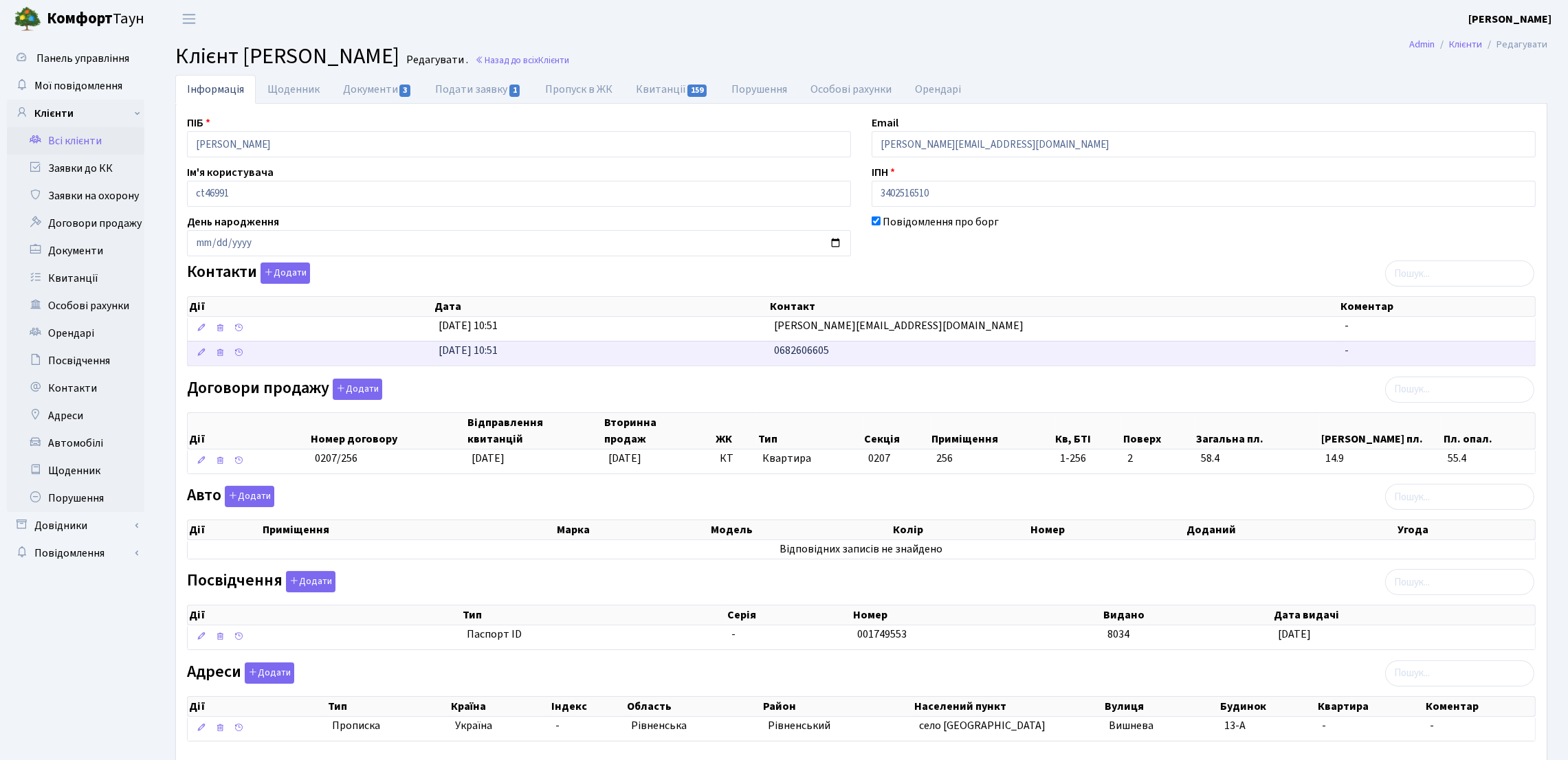
click at [779, 358] on span "0682606605" at bounding box center [802, 350] width 55 height 15
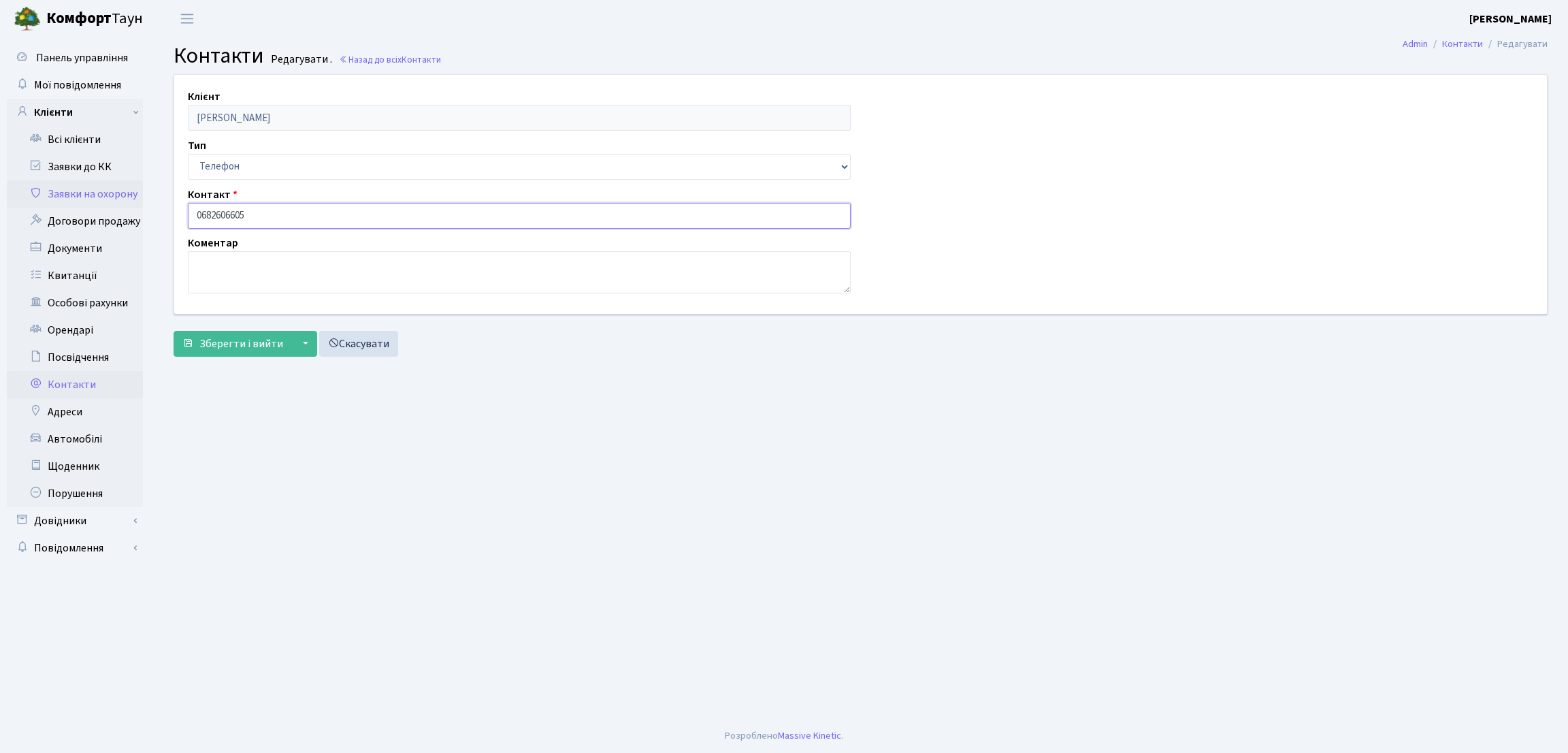
drag, startPoint x: 189, startPoint y: 210, endPoint x: 120, endPoint y: 206, distance: 69.1
click at [120, 206] on div "Панель управління Мої повідомлення Клієнти Всі клієнти Заявки до КК" at bounding box center [784, 378] width 1568 height 682
click at [170, 439] on main "Admin Контакти Редагувати Контакти Редагувати . Назад до всіх Контакти Клієнт […" at bounding box center [860, 378] width 1415 height 682
